Goal: Task Accomplishment & Management: Manage account settings

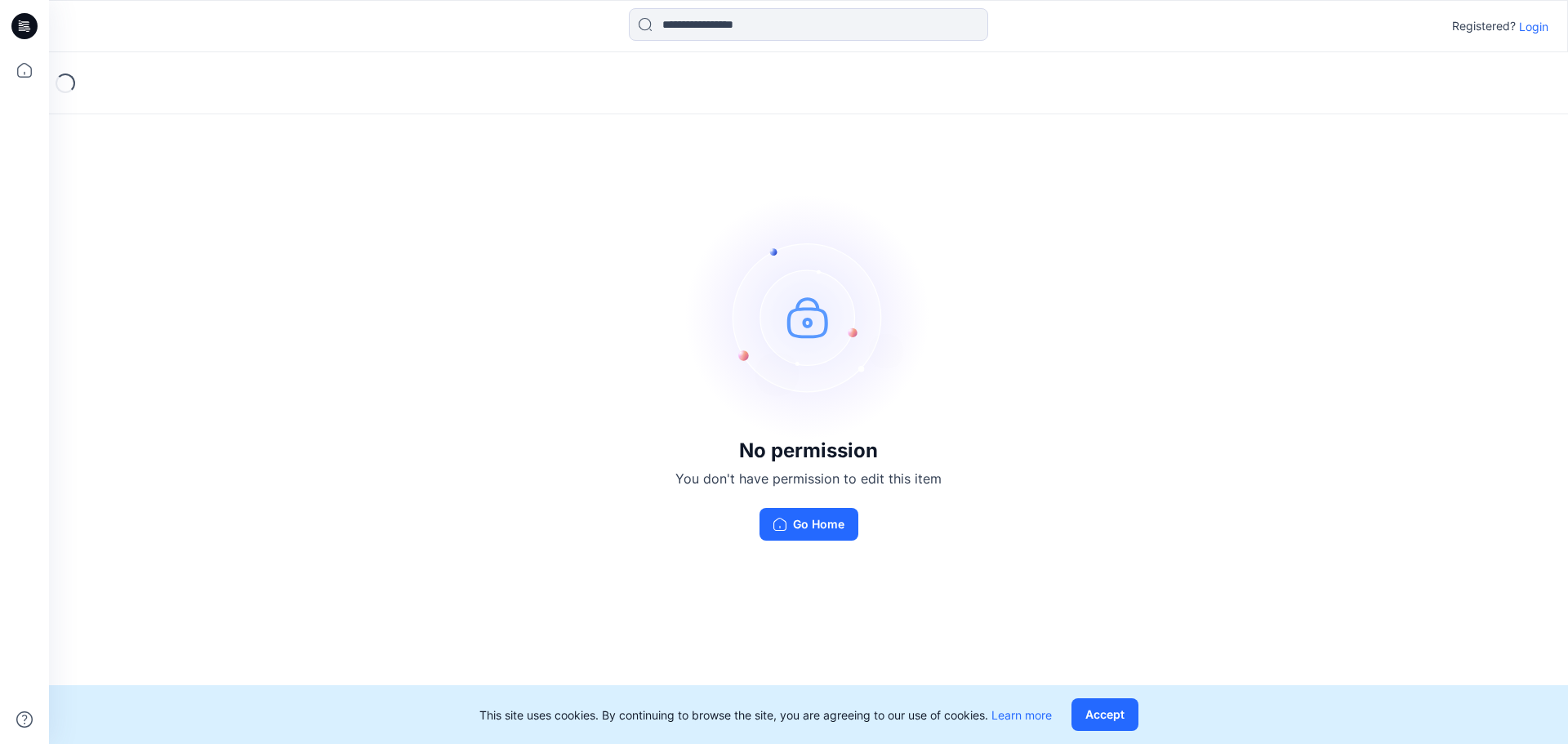
click at [1533, 26] on p "Login" at bounding box center [1534, 27] width 29 height 17
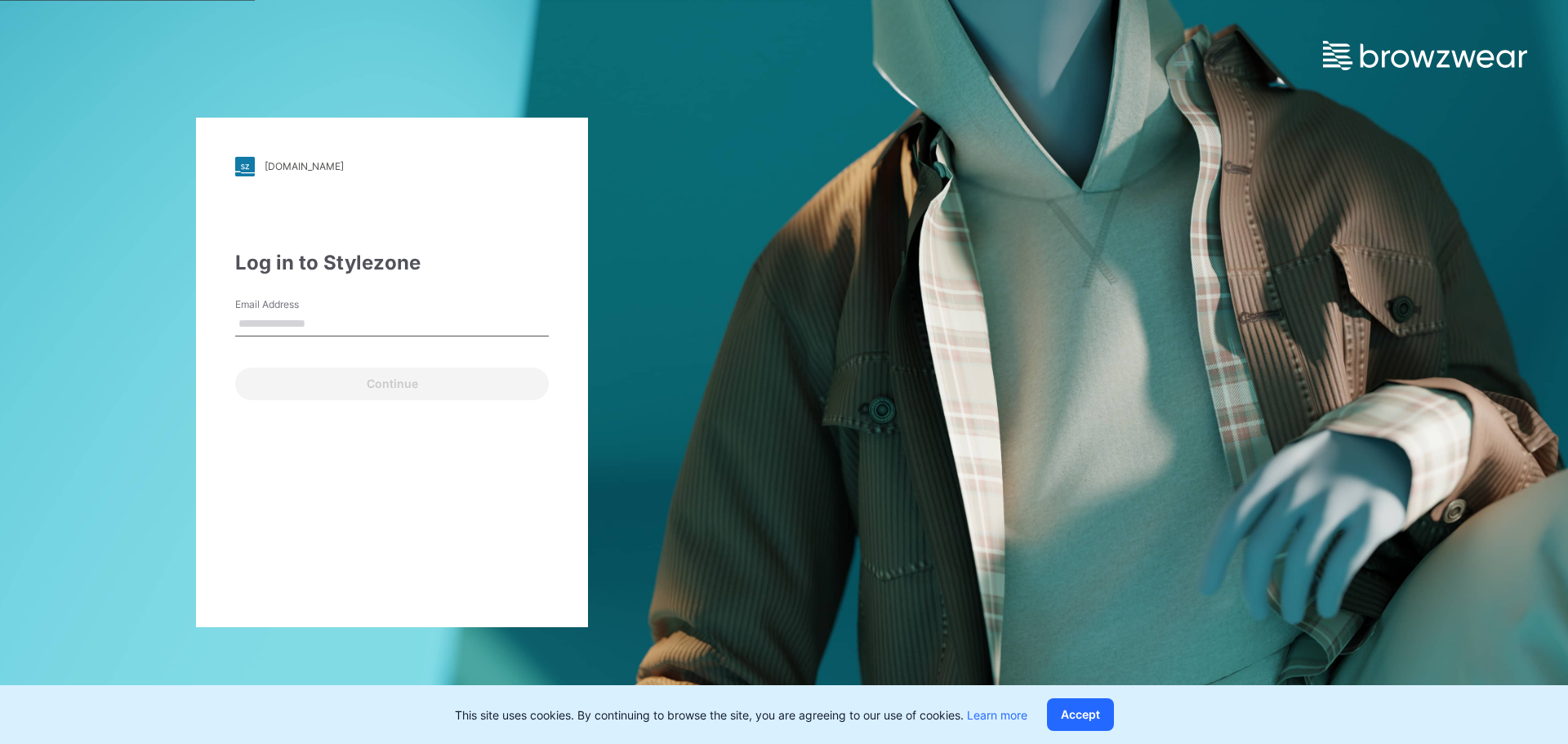
click at [319, 318] on input "Email Address" at bounding box center [392, 324] width 314 height 25
type input "**********"
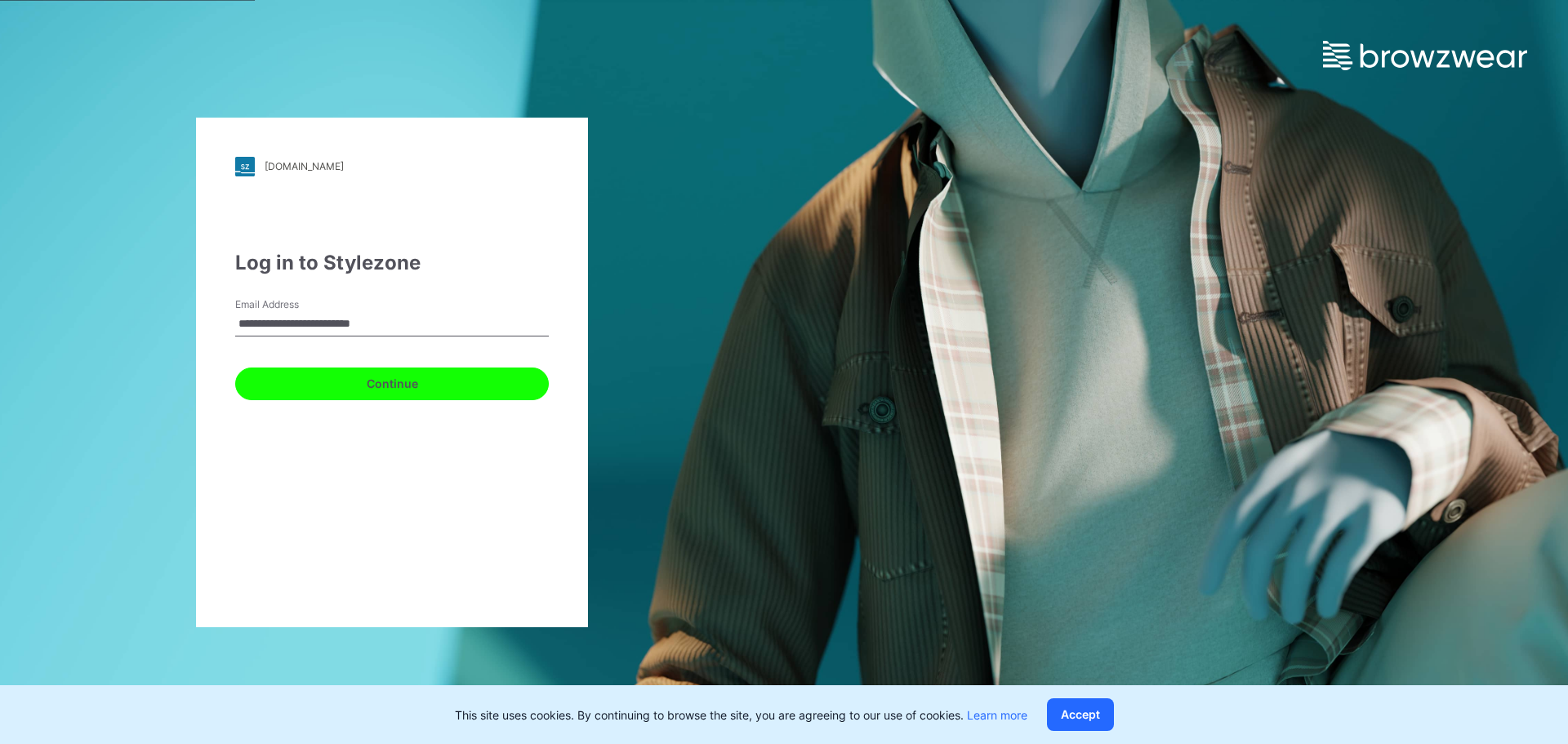
click at [363, 383] on button "Continue" at bounding box center [392, 383] width 314 height 33
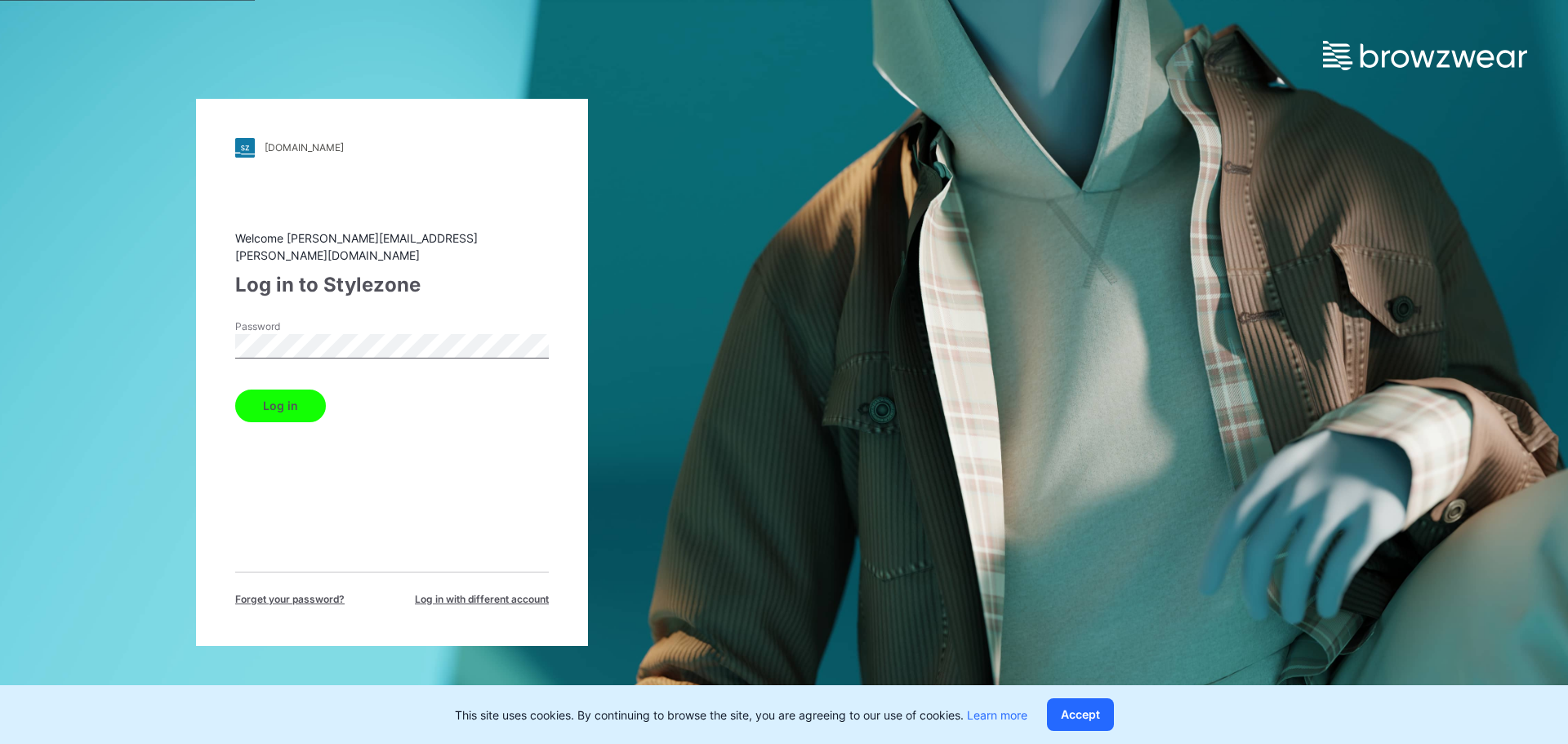
click at [277, 403] on button "Log in" at bounding box center [281, 406] width 91 height 33
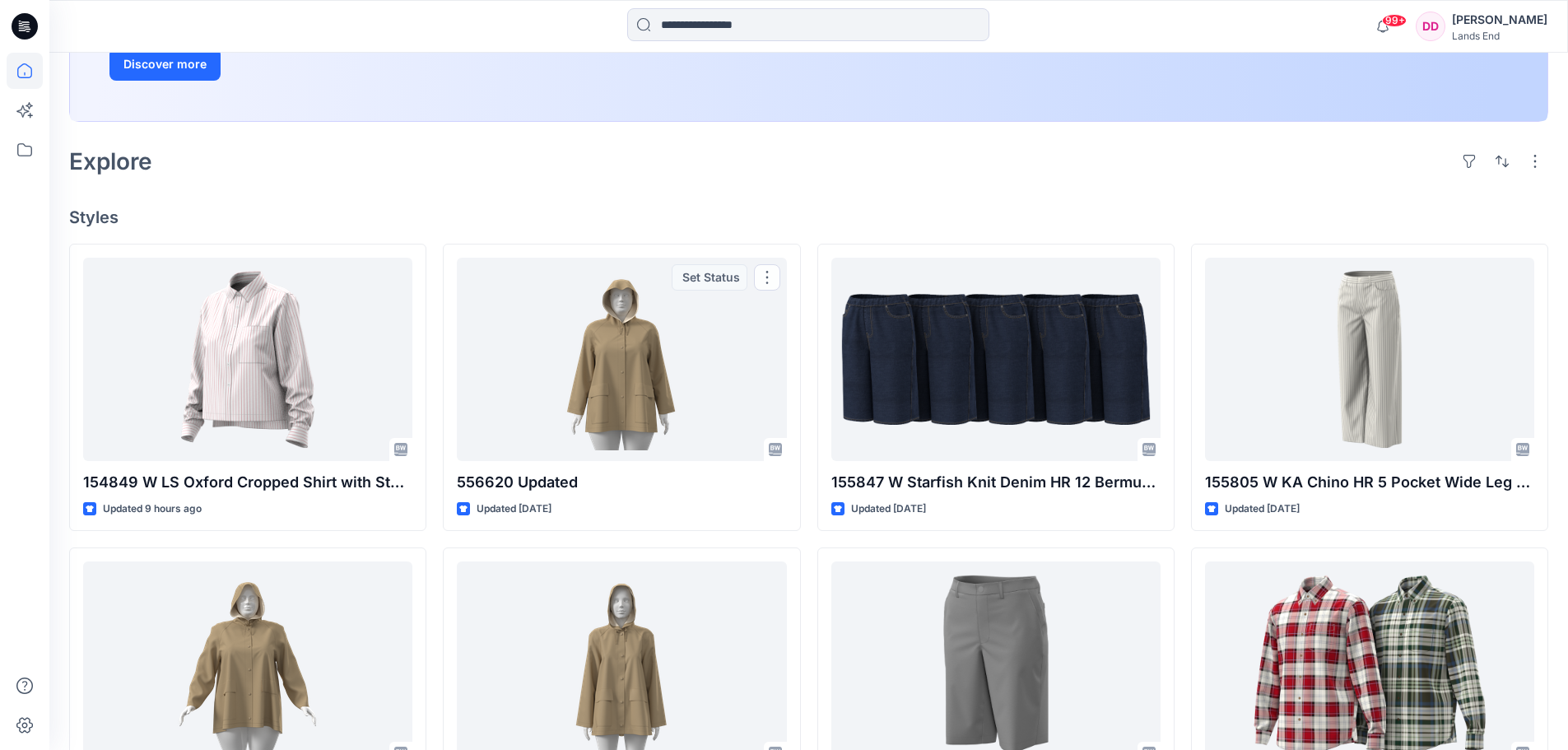
scroll to position [165, 0]
